Goal: Task Accomplishment & Management: Manage account settings

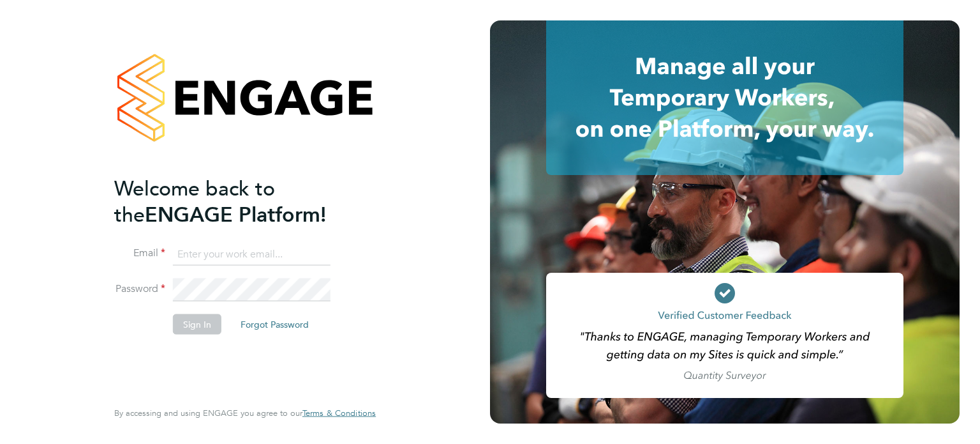
type input "[PERSON_NAME][EMAIL_ADDRESS][DOMAIN_NAME]"
click at [193, 322] on button "Sign In" at bounding box center [197, 323] width 49 height 20
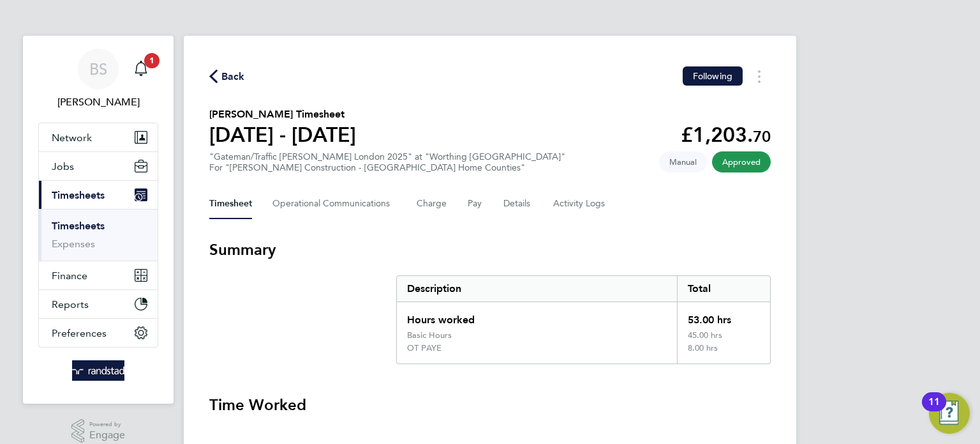
click at [83, 223] on link "Timesheets" at bounding box center [78, 226] width 53 height 12
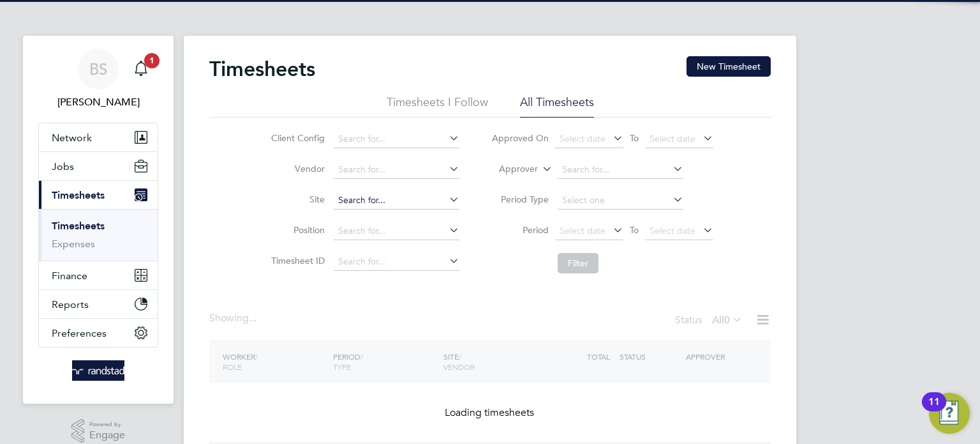
click at [372, 202] on input at bounding box center [397, 200] width 126 height 18
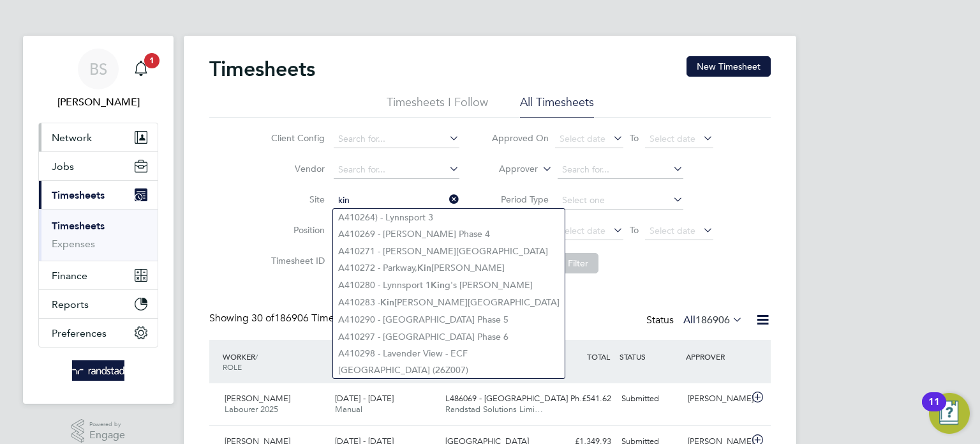
type input "kin"
click at [72, 142] on span "Network" at bounding box center [72, 137] width 40 height 12
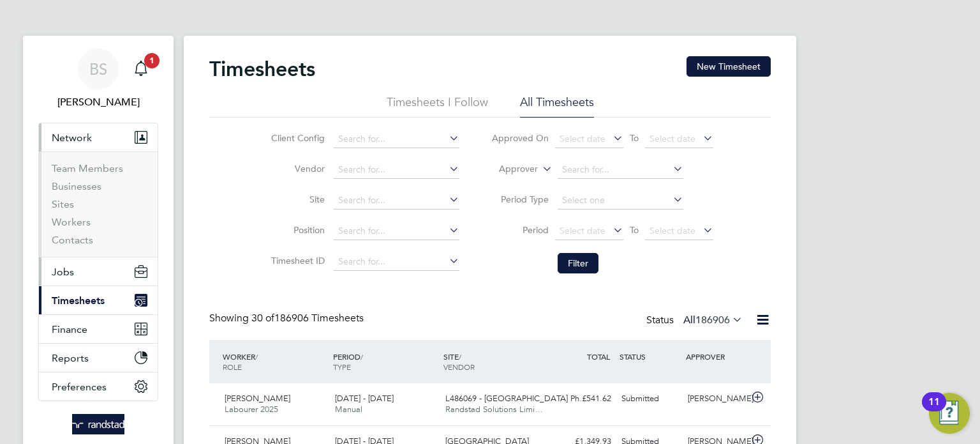
click at [64, 269] on span "Jobs" at bounding box center [63, 271] width 22 height 12
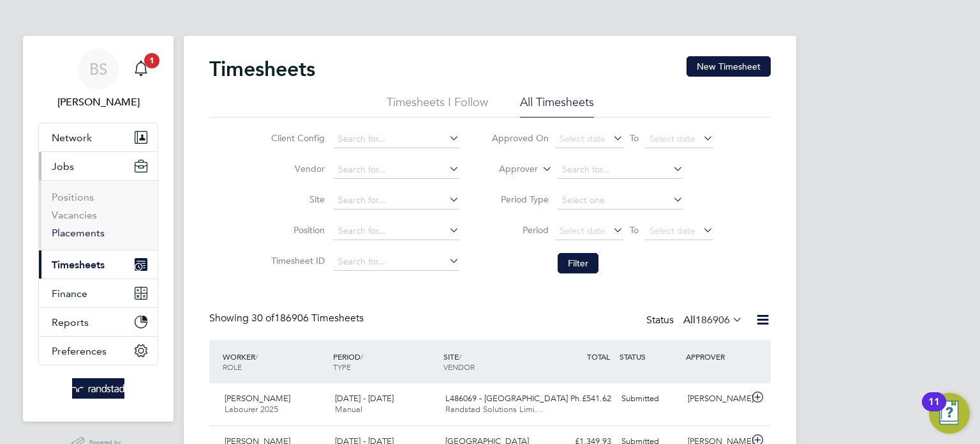
click at [82, 233] on link "Placements" at bounding box center [78, 233] width 53 height 12
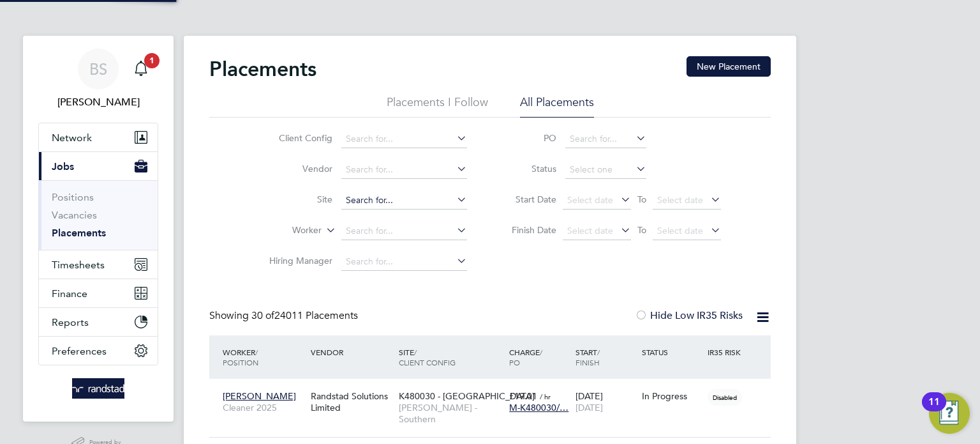
click at [385, 204] on input at bounding box center [404, 200] width 126 height 18
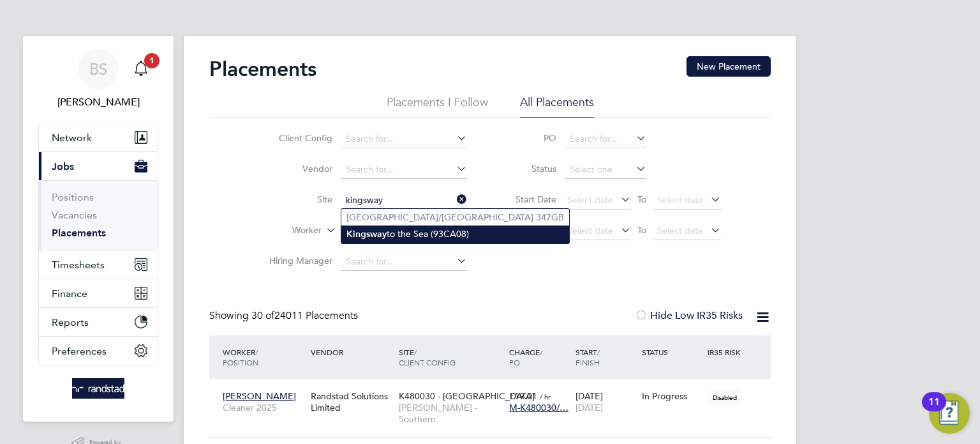
click at [382, 235] on b "Kingsway" at bounding box center [367, 233] width 40 height 11
type input "Kingsway to the Sea (93CA08)"
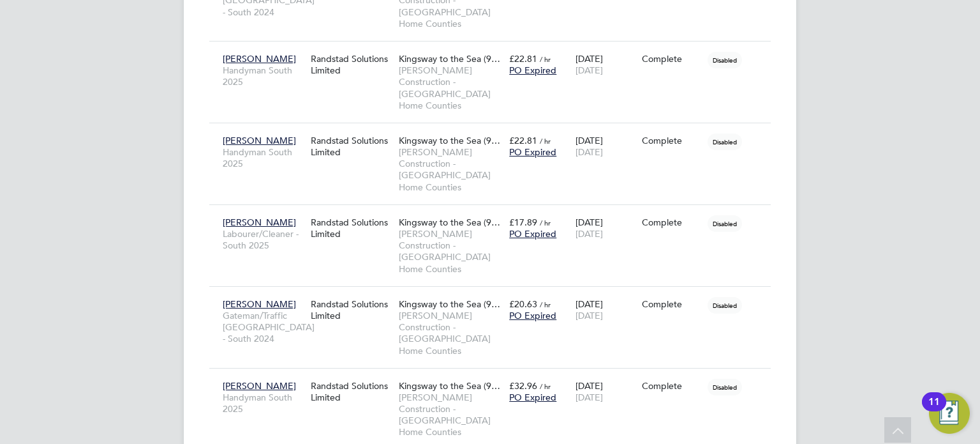
scroll to position [1952, 0]
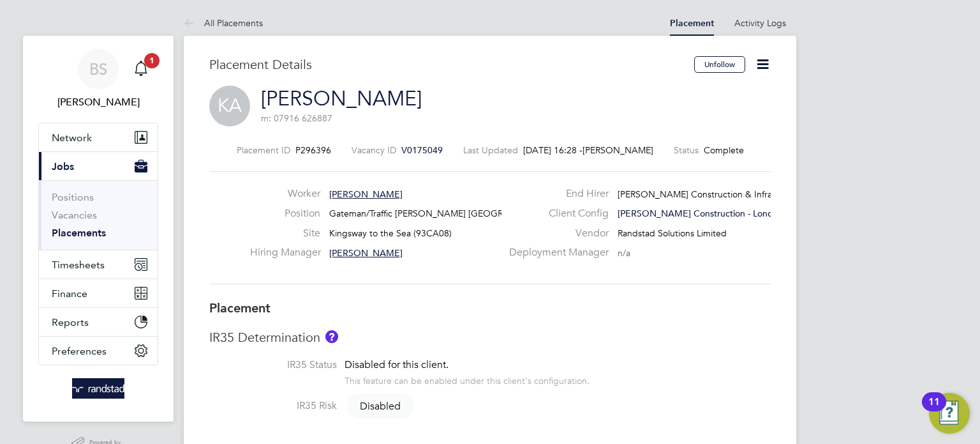
click at [761, 63] on icon at bounding box center [763, 64] width 16 height 16
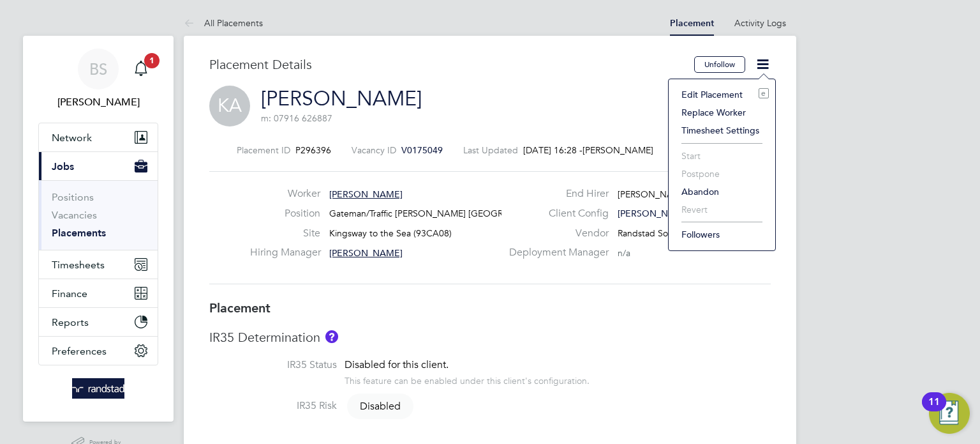
click at [713, 94] on li "Edit Placement e" at bounding box center [722, 95] width 94 height 18
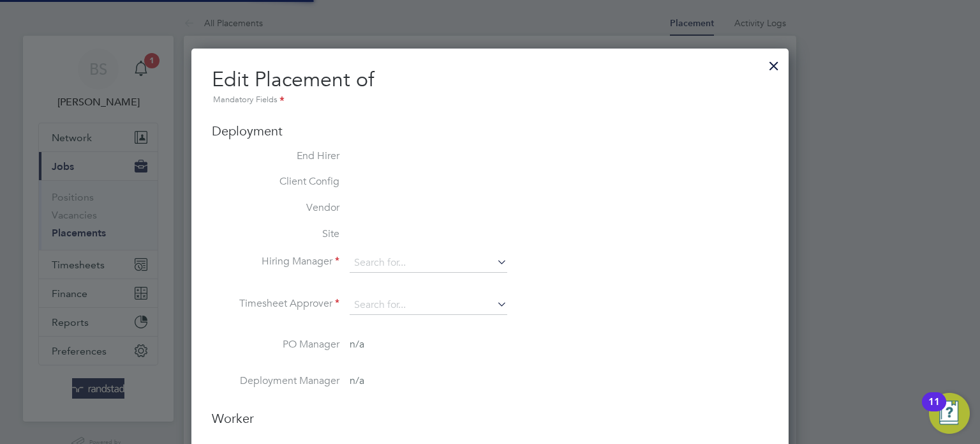
type input "Rob Hendley"
type input "28 Jun 2025"
type input "08:00"
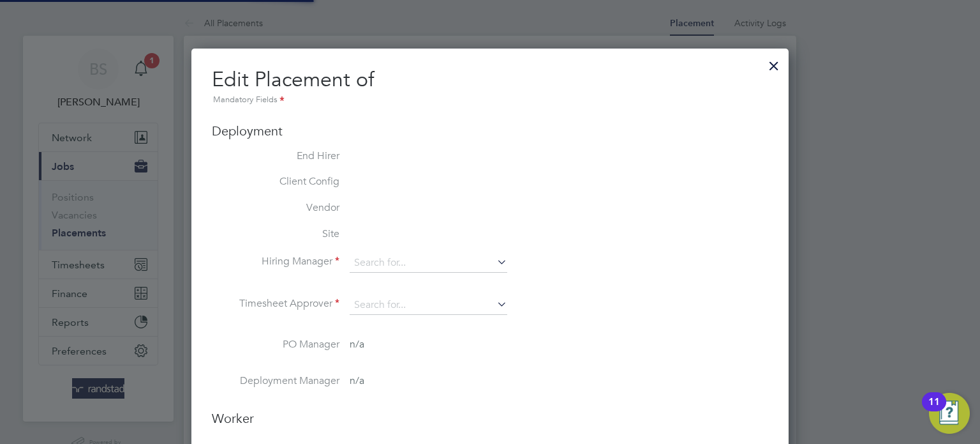
type input "18:00"
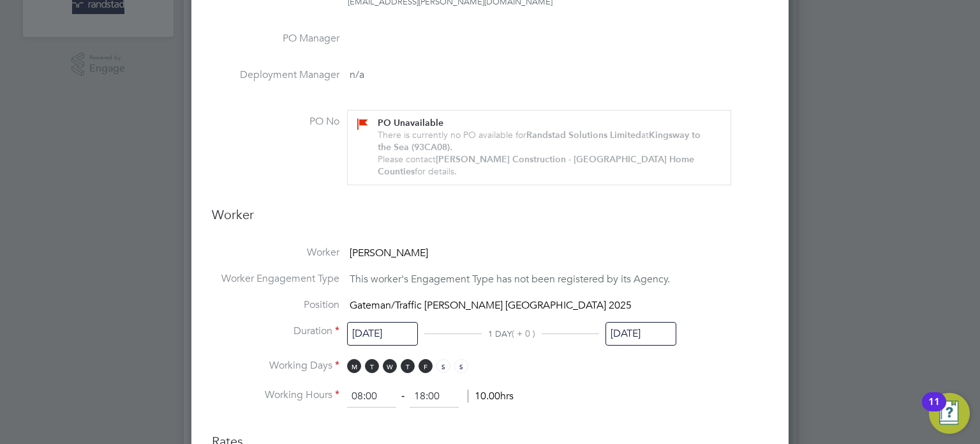
click at [650, 324] on input "28 Jun 2025" at bounding box center [641, 334] width 71 height 24
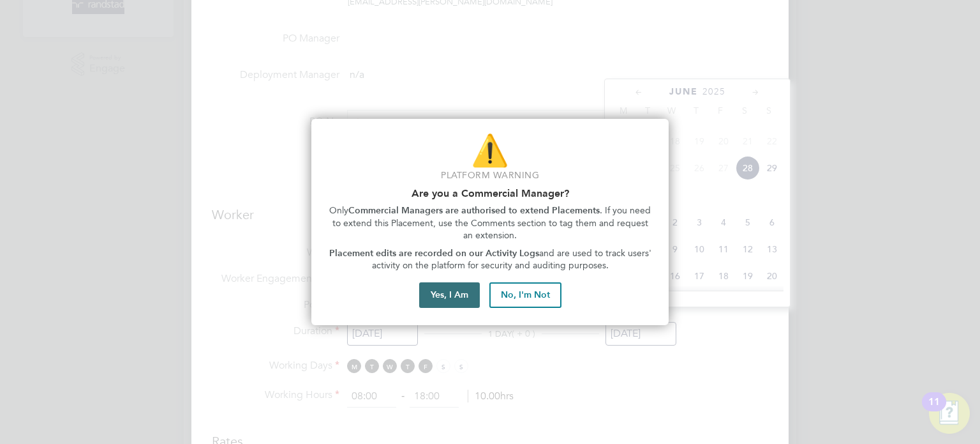
click at [449, 301] on button "Yes, I Am" at bounding box center [449, 295] width 61 height 26
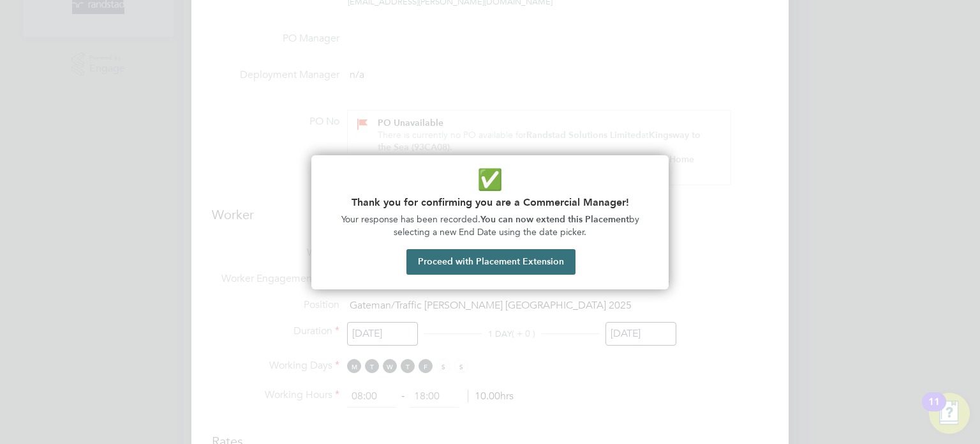
click at [488, 255] on button "Proceed with Placement Extension" at bounding box center [491, 262] width 169 height 26
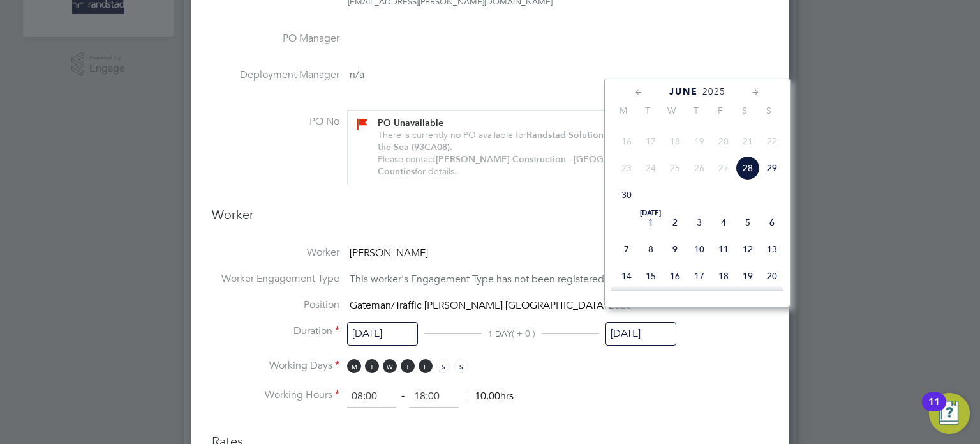
click at [754, 89] on icon at bounding box center [756, 93] width 12 height 14
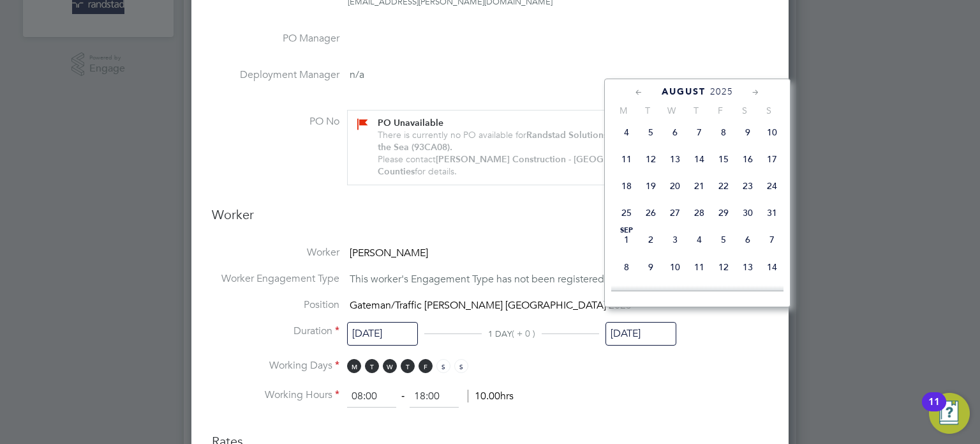
click at [754, 89] on icon at bounding box center [756, 93] width 12 height 14
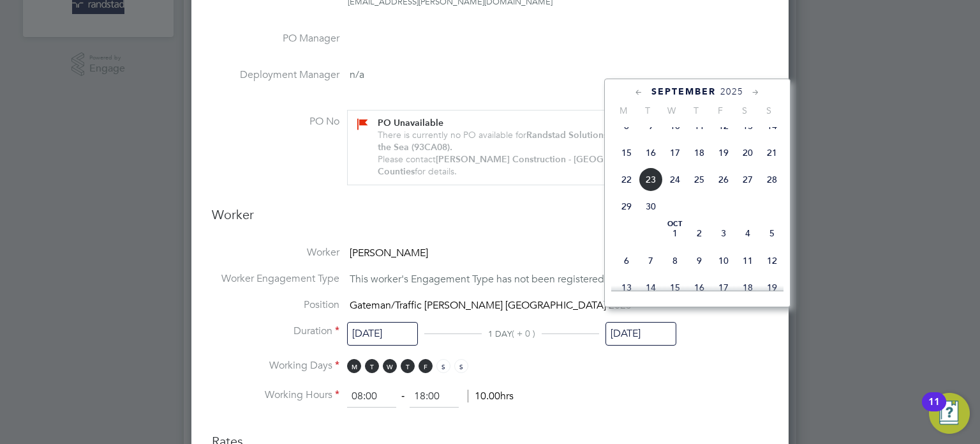
click at [772, 191] on span "28" at bounding box center [772, 179] width 24 height 24
type input "28 Sep 2025"
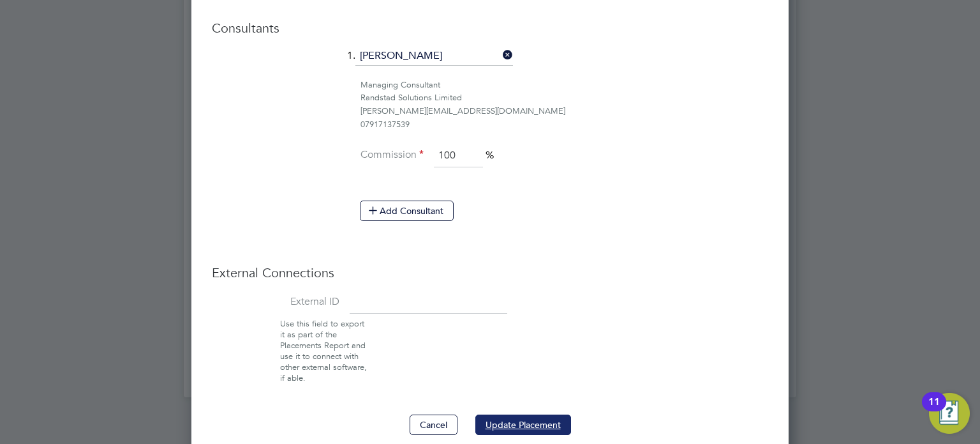
click at [527, 414] on button "Update Placement" at bounding box center [523, 424] width 96 height 20
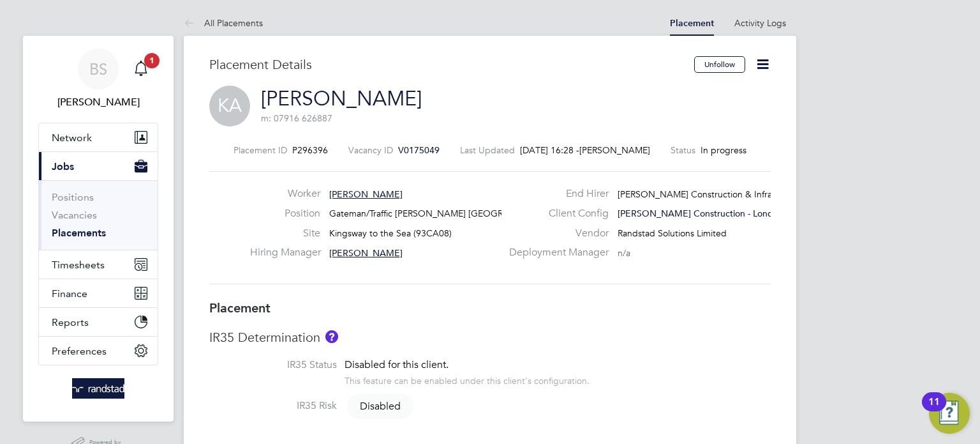
click at [71, 233] on link "Placements" at bounding box center [79, 233] width 54 height 12
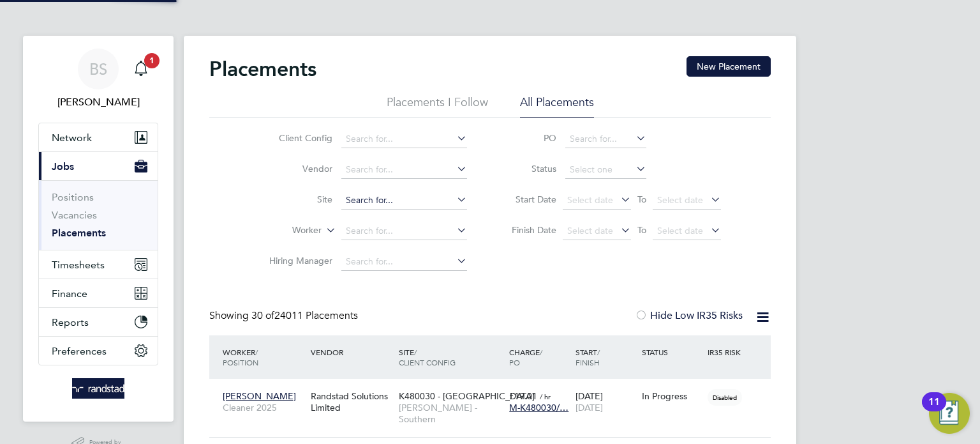
click at [383, 201] on input at bounding box center [404, 200] width 126 height 18
click at [426, 236] on li "Kingsway to the Sea (93CA08)" at bounding box center [455, 233] width 228 height 17
type input "Kingsway to the Sea (93CA08)"
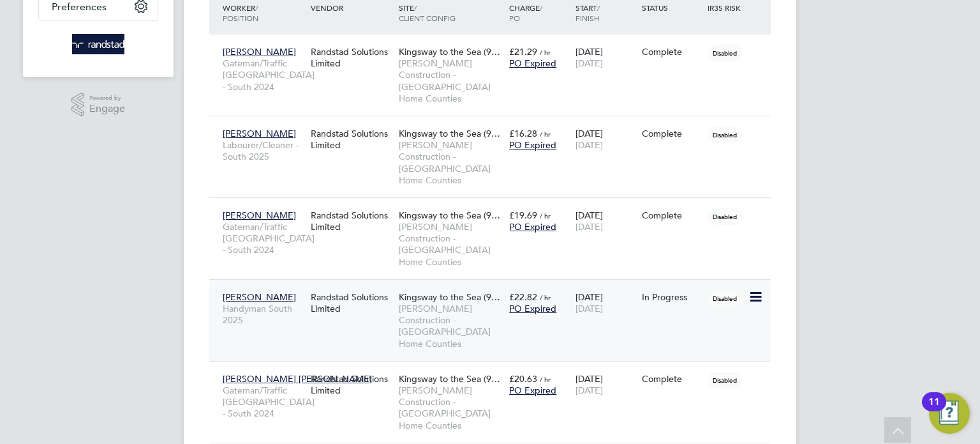
click at [375, 285] on div "Randstad Solutions Limited" at bounding box center [352, 303] width 88 height 36
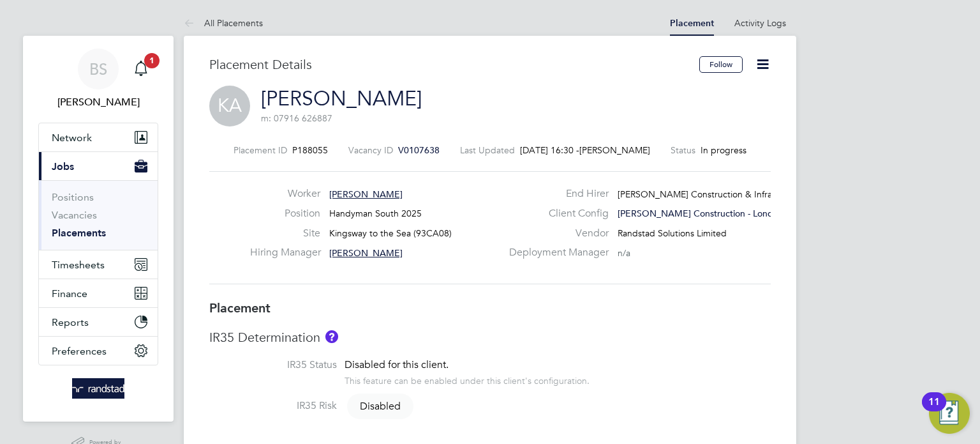
click at [759, 63] on icon at bounding box center [763, 64] width 16 height 16
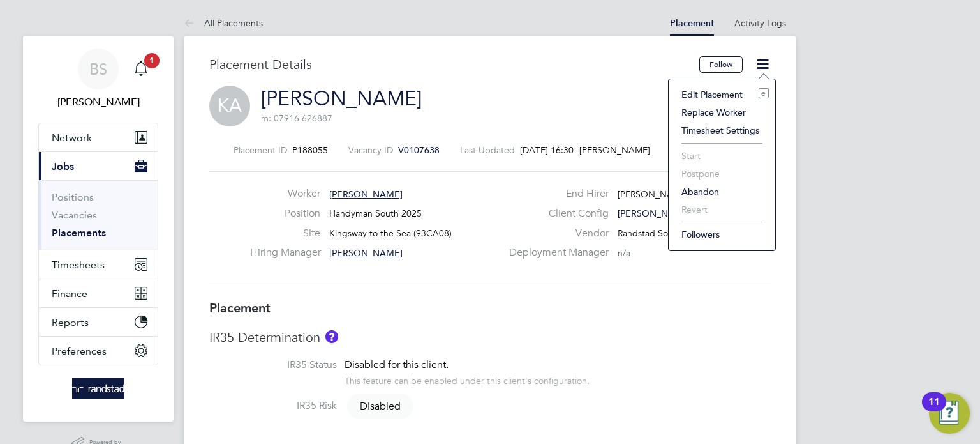
click at [725, 95] on li "Edit Placement e" at bounding box center [722, 95] width 94 height 18
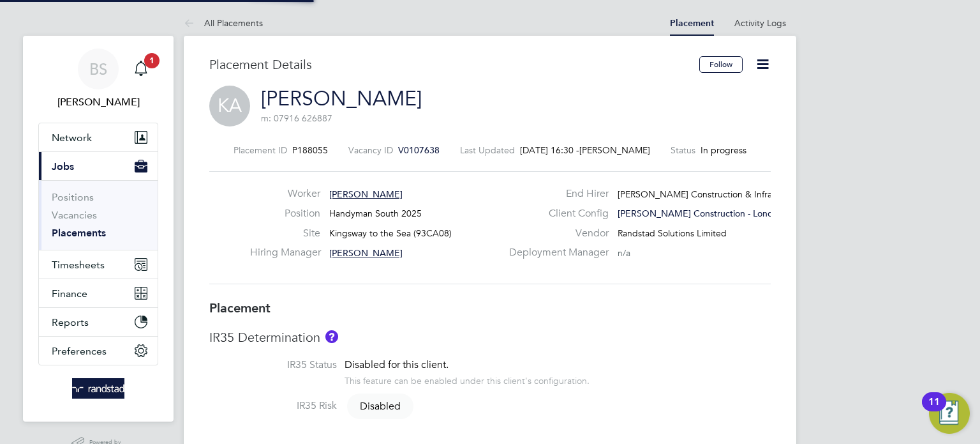
type input "Rob Hendley"
type input "23 Oct 2023"
type input "28 Sep 2025"
type input "08:00"
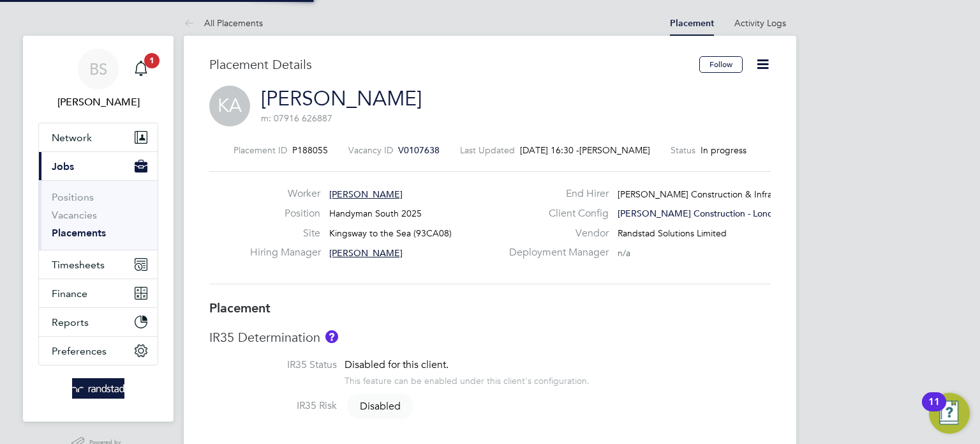
type input "18:00"
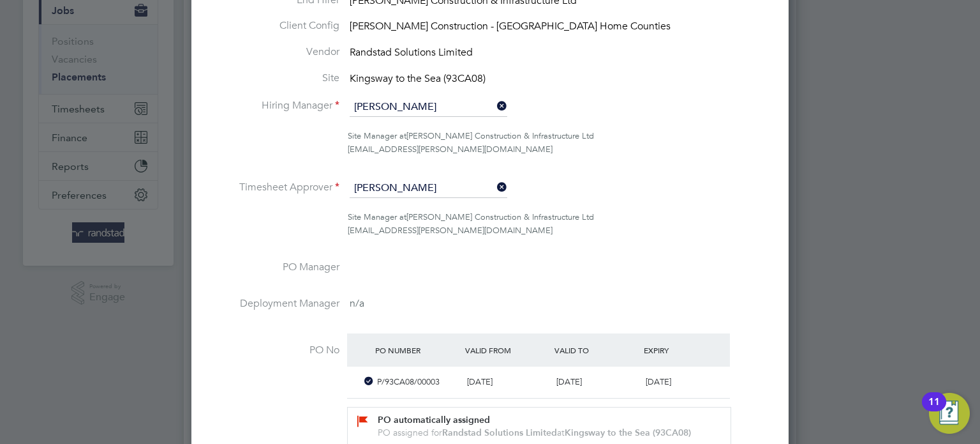
scroll to position [416, 0]
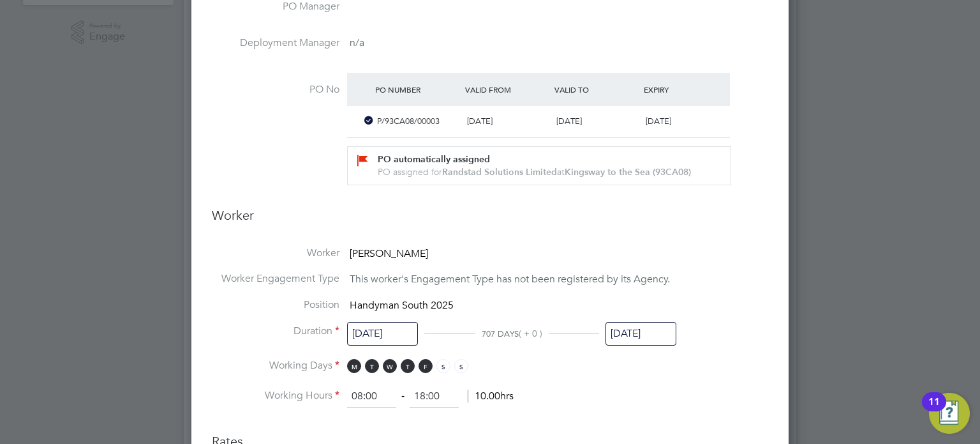
click at [659, 329] on input "28 Sep 2025" at bounding box center [641, 334] width 71 height 24
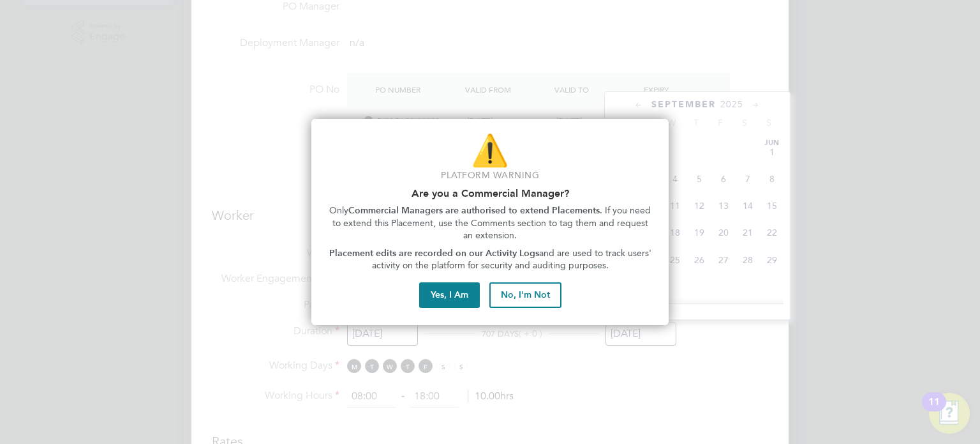
scroll to position [482, 0]
click at [446, 299] on button "Yes, I Am" at bounding box center [449, 295] width 61 height 26
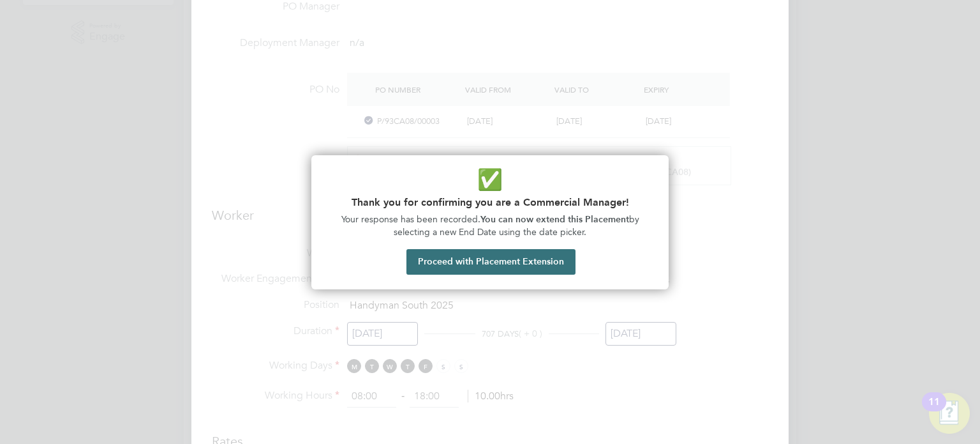
click at [509, 262] on button "Proceed with Placement Extension" at bounding box center [491, 262] width 169 height 26
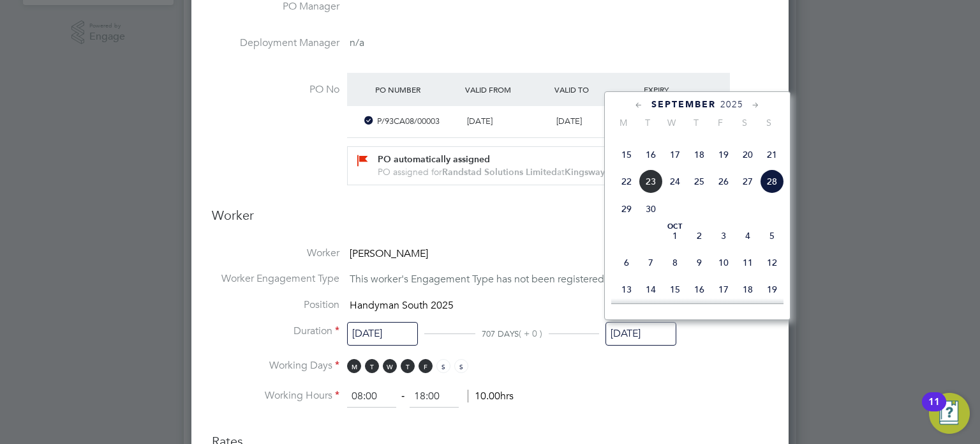
click at [638, 101] on icon at bounding box center [639, 105] width 12 height 14
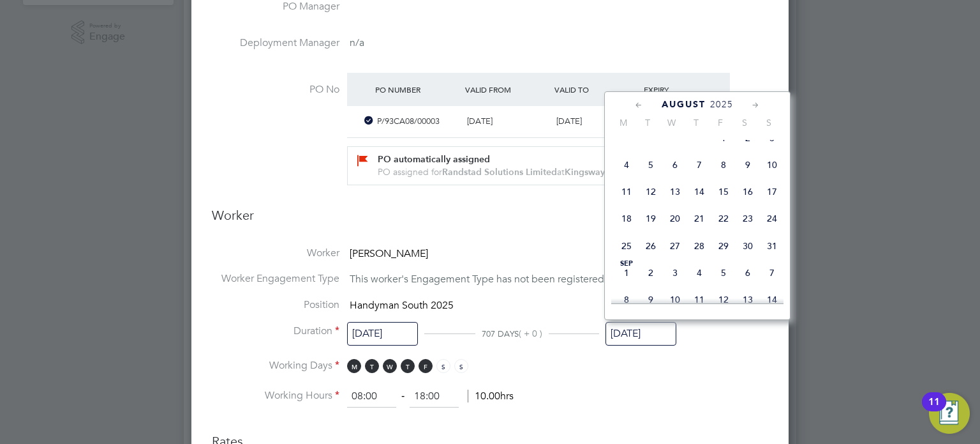
click at [638, 101] on icon at bounding box center [639, 105] width 12 height 14
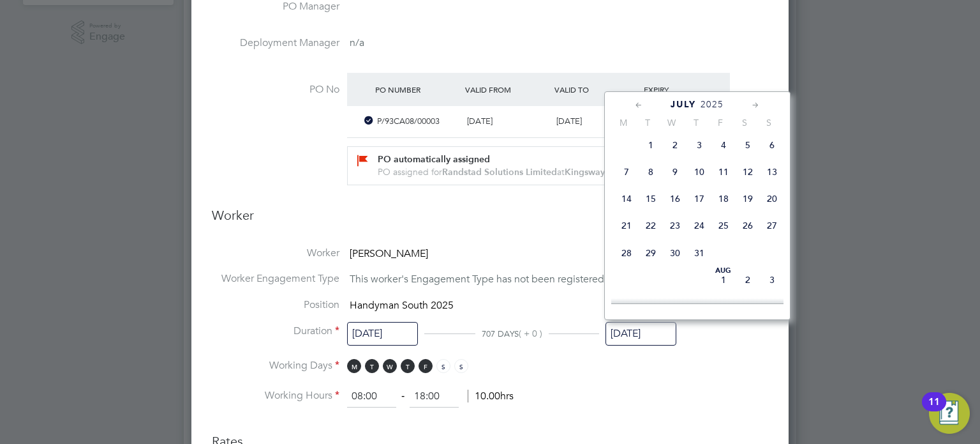
click at [638, 101] on icon at bounding box center [639, 105] width 12 height 14
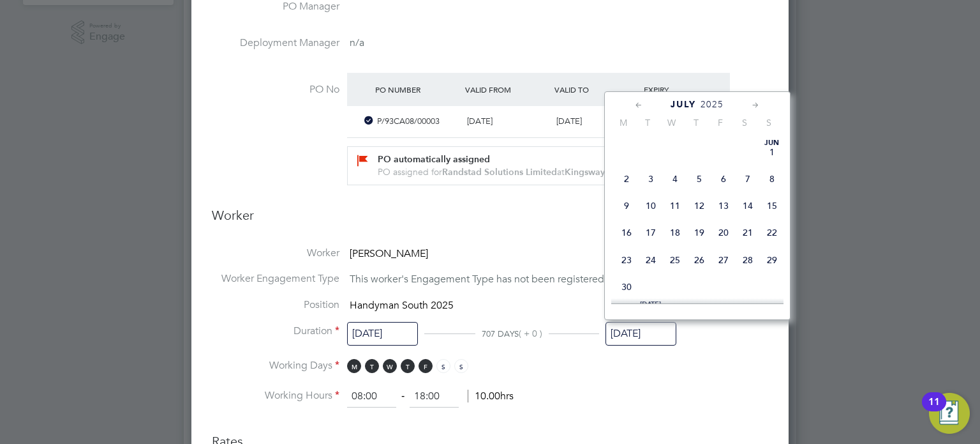
click at [638, 101] on icon at bounding box center [639, 105] width 12 height 14
click at [774, 178] on span "12" at bounding box center [772, 179] width 24 height 24
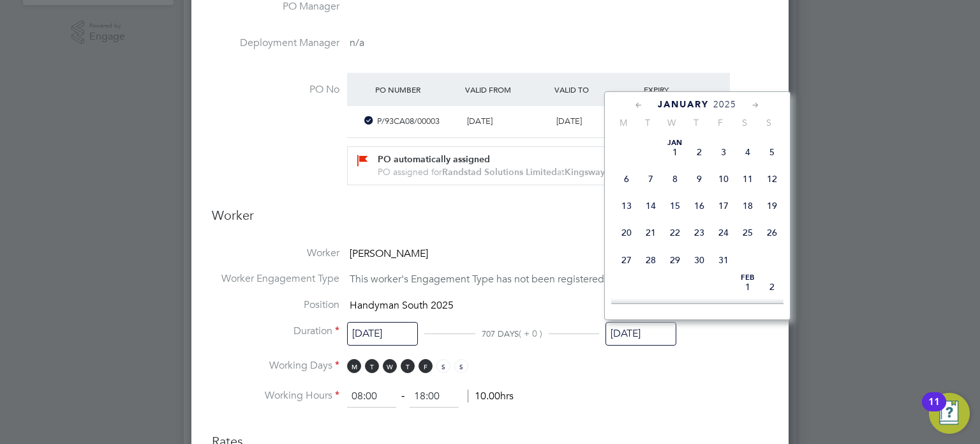
type input "12 Jan 2025"
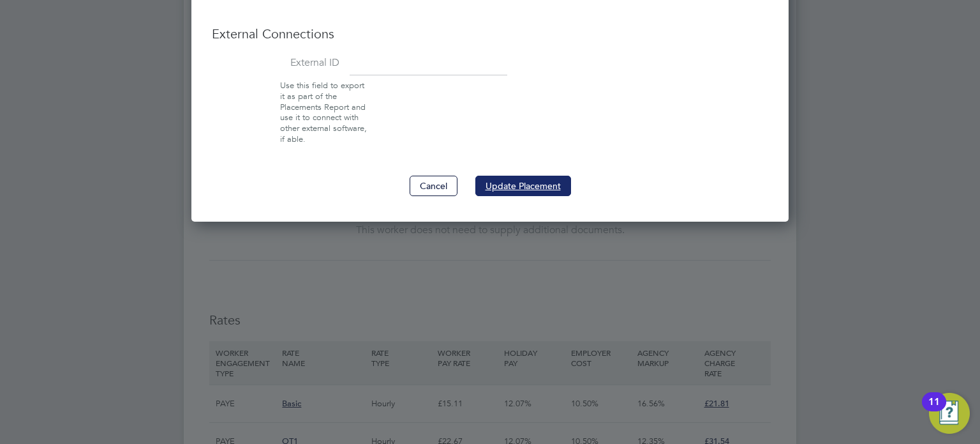
click at [527, 175] on button "Update Placement" at bounding box center [523, 185] width 96 height 20
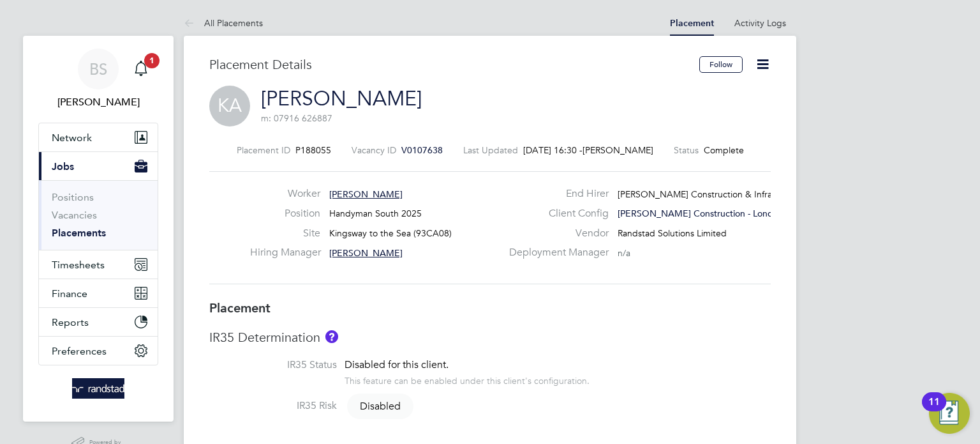
click at [76, 230] on link "Placements" at bounding box center [79, 233] width 54 height 12
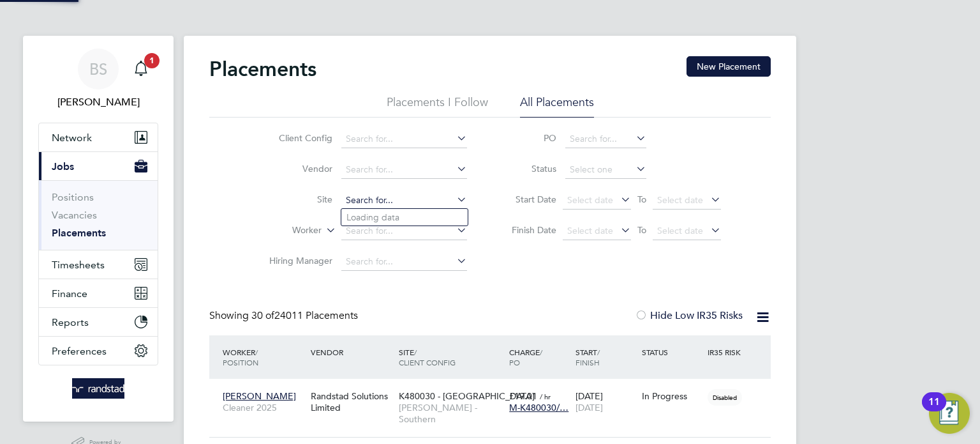
click at [365, 202] on input at bounding box center [404, 200] width 126 height 18
click at [375, 229] on b "Kingsway" at bounding box center [367, 233] width 40 height 11
type input "Kingsway to the Sea (93CA08)"
